Goal: Find specific page/section: Find specific page/section

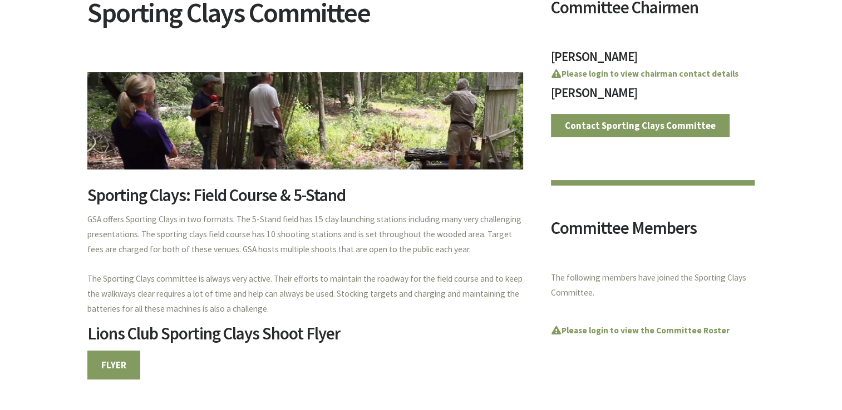
scroll to position [165, 0]
click at [126, 369] on link "FLYER" at bounding box center [113, 365] width 53 height 29
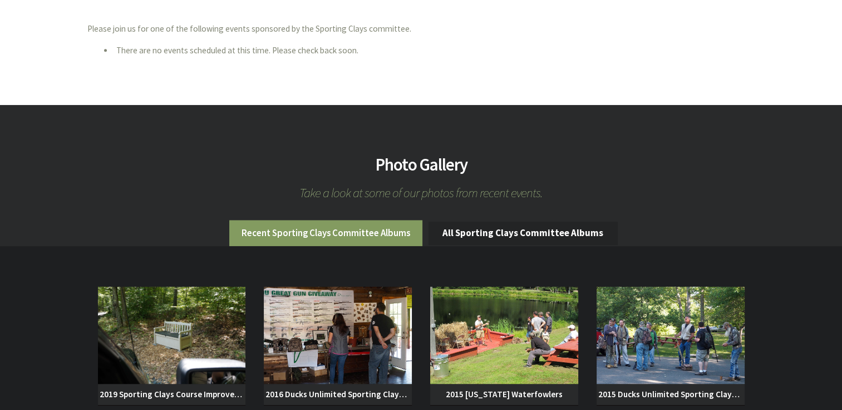
scroll to position [660, 0]
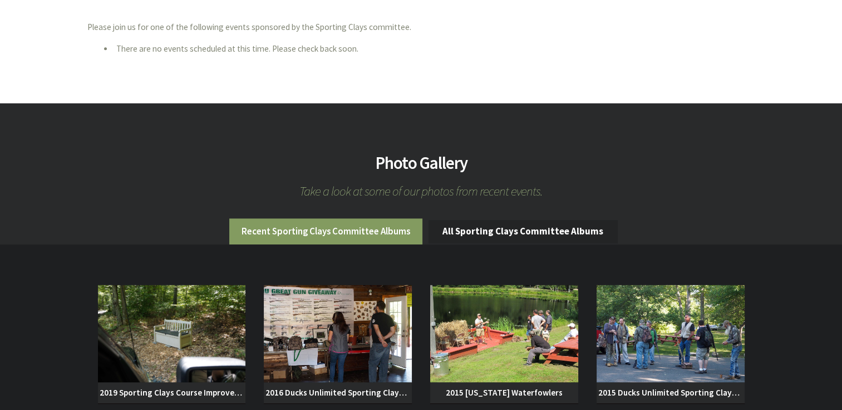
click at [807, 306] on section "Photo Gallery Take a look at some of our photos from recent events. Recent Spor…" at bounding box center [421, 317] width 842 height 428
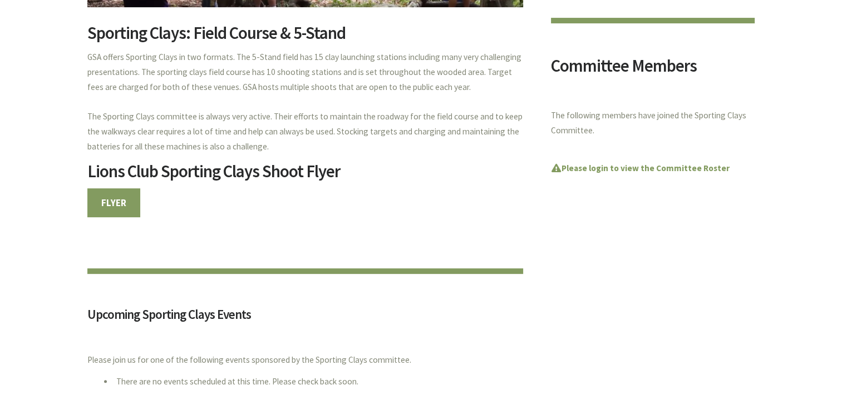
scroll to position [0, 0]
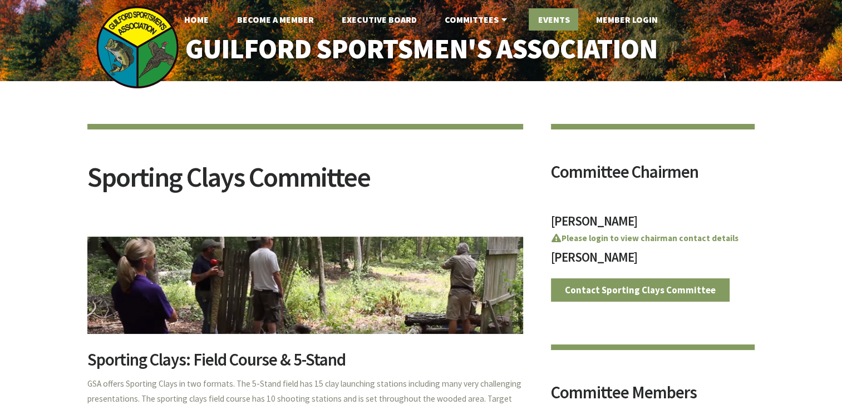
click at [554, 21] on link "Events" at bounding box center [553, 19] width 50 height 22
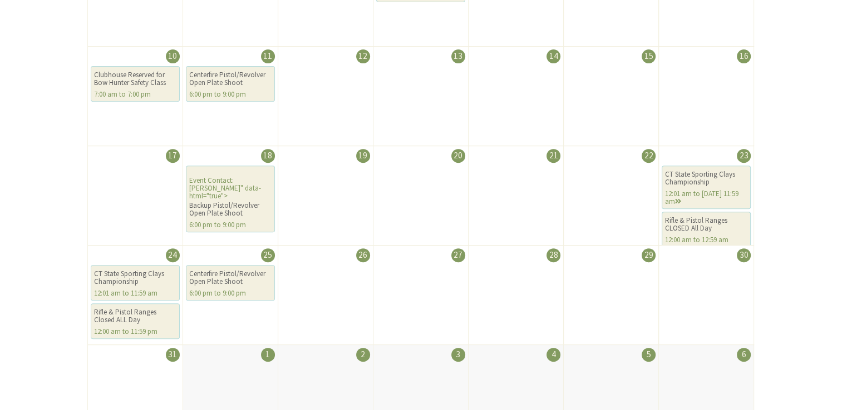
scroll to position [426, 0]
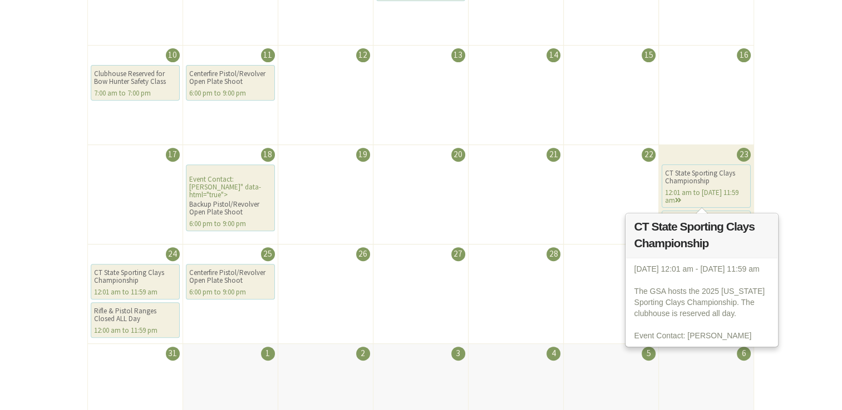
click at [694, 184] on div "CT State Sporting Clays Championship" at bounding box center [706, 178] width 82 height 16
click at [681, 200] on icon at bounding box center [678, 200] width 6 height 7
